Goal: Communication & Community: Answer question/provide support

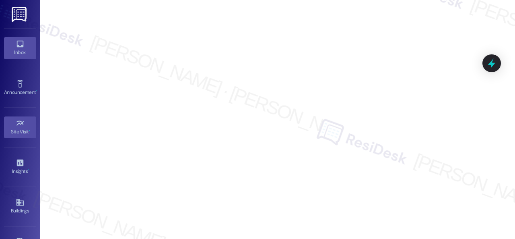
click at [21, 47] on icon at bounding box center [20, 43] width 9 height 9
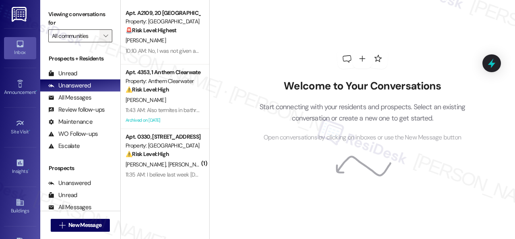
click at [109, 35] on span "" at bounding box center [106, 35] width 8 height 13
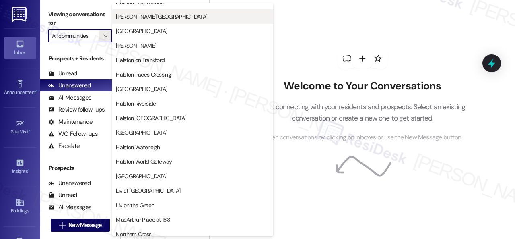
scroll to position [348, 0]
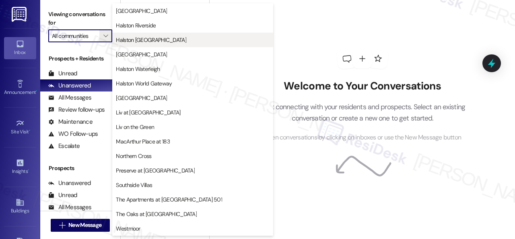
click at [144, 38] on span "Halston [GEOGRAPHIC_DATA]" at bounding box center [151, 40] width 70 height 8
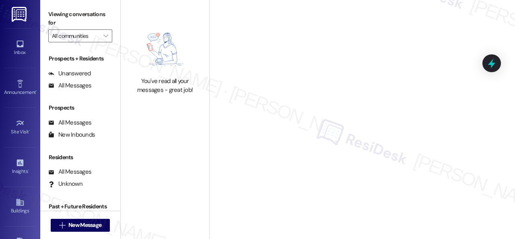
type input "Halston [GEOGRAPHIC_DATA]"
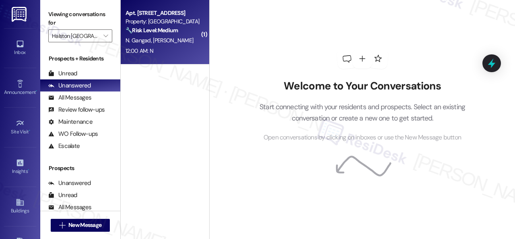
click at [187, 48] on div "12:00 AM: N 12:00 AM: N" at bounding box center [163, 51] width 76 height 10
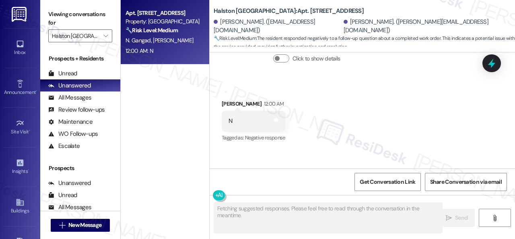
scroll to position [1821, 0]
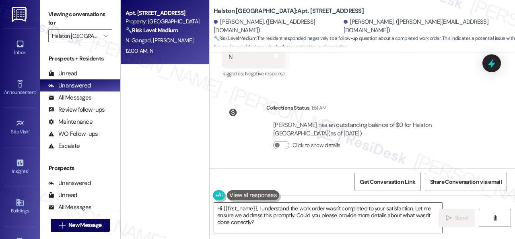
click at [191, 201] on div "Apt. 9021, 1 [GEOGRAPHIC_DATA] Property: [GEOGRAPHIC_DATA] 🔧 Risk Level: Medium…" at bounding box center [318, 119] width 394 height 239
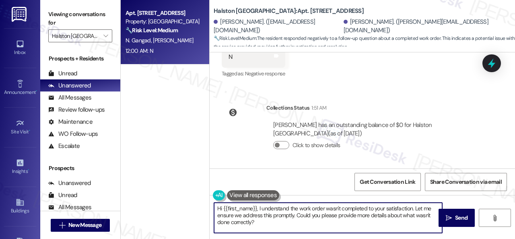
paste textarea "I'm sorry that the work order wasn't completed to your satisfaction. Can you pl…"
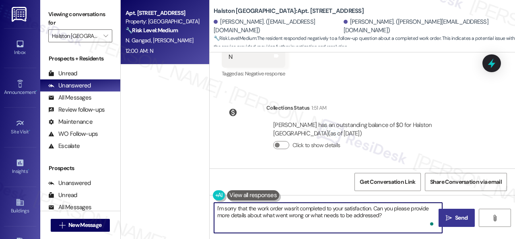
type textarea "I'm sorry that the work order wasn't completed to your satisfaction. Can you pl…"
click at [459, 222] on button " Send" at bounding box center [457, 217] width 36 height 18
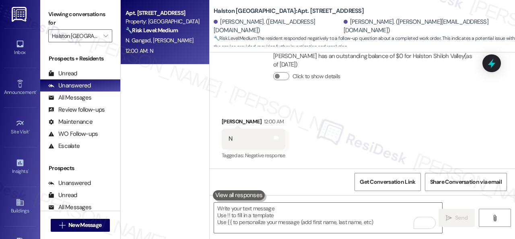
scroll to position [1738, 0]
